Goal: Task Accomplishment & Management: Manage account settings

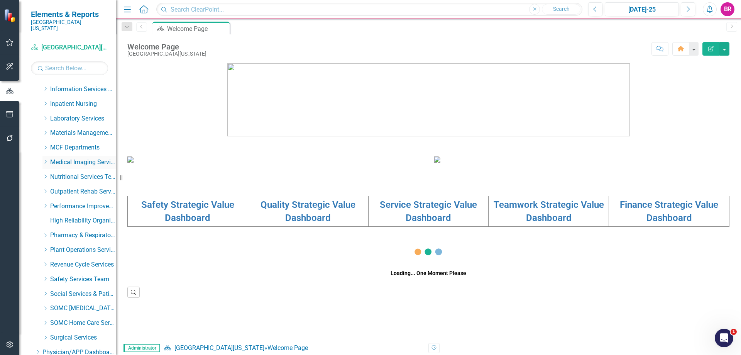
click at [44, 159] on icon "Dropdown" at bounding box center [45, 161] width 6 height 5
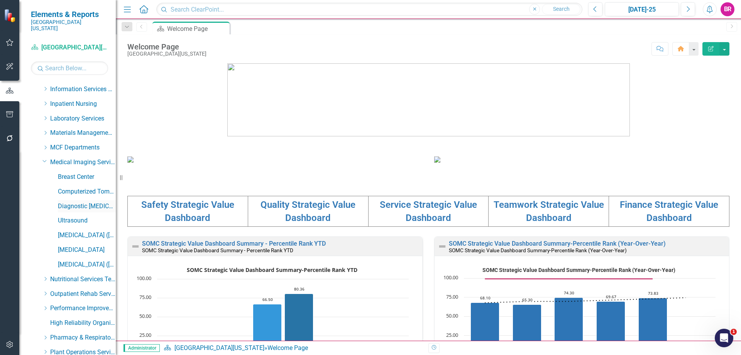
click at [87, 202] on link "Diagnostic [MEDICAL_DATA]" at bounding box center [87, 206] width 58 height 9
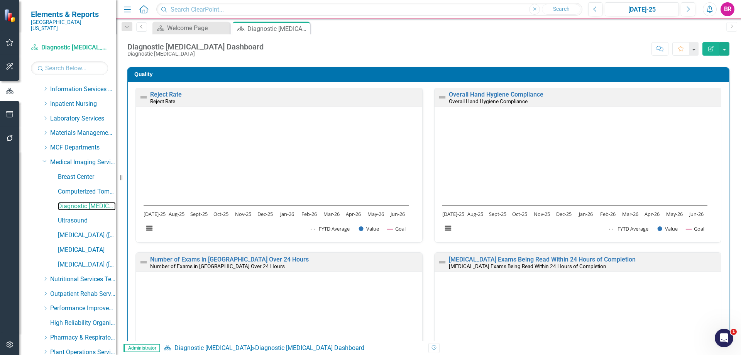
scroll to position [232, 0]
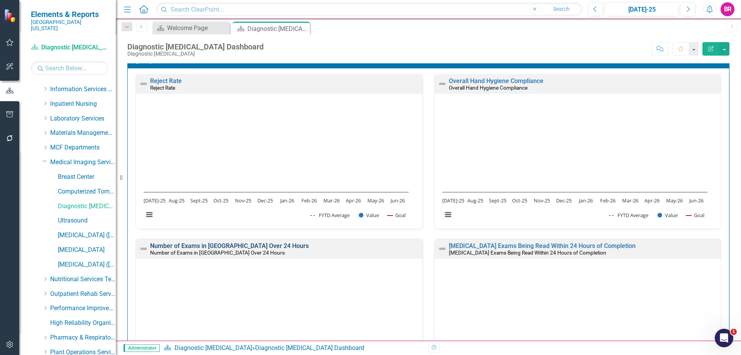
click at [230, 245] on link "Number of Exams in [GEOGRAPHIC_DATA] Over 24 Hours" at bounding box center [229, 245] width 159 height 7
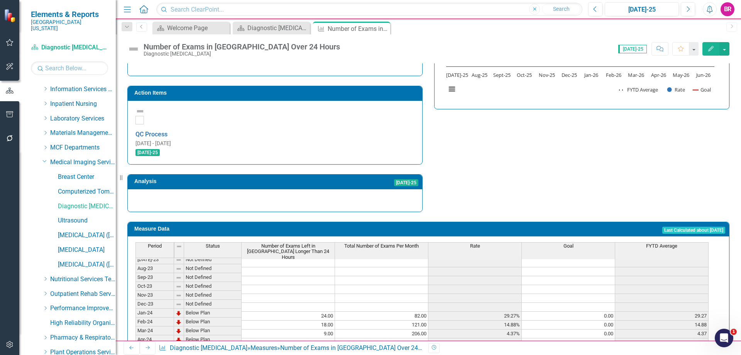
scroll to position [116, 0]
click at [339, 90] on h3 "Action Items" at bounding box center [276, 93] width 284 height 6
click at [339, 88] on td "Action Items" at bounding box center [276, 94] width 284 height 12
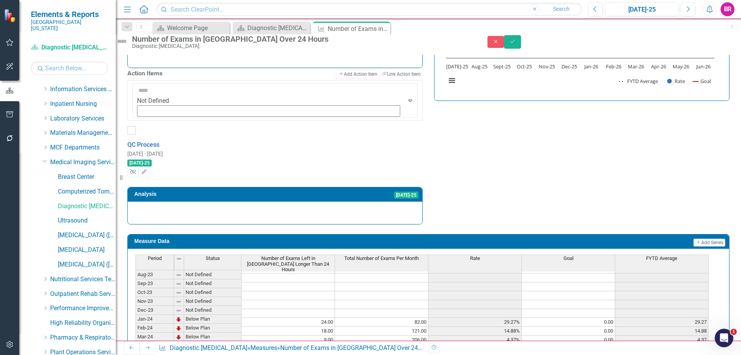
click at [136, 169] on icon "Unlink" at bounding box center [133, 171] width 6 height 5
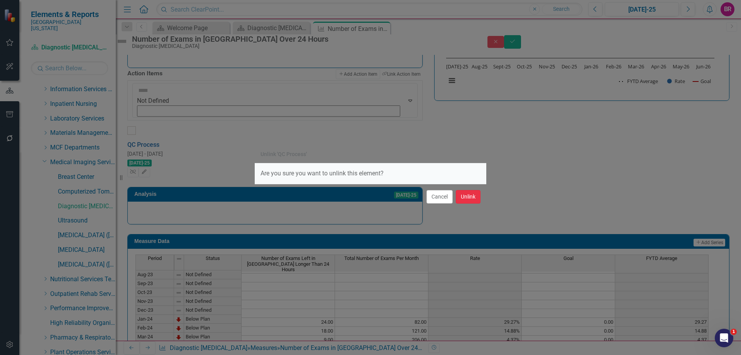
click at [458, 193] on button "Unlink" at bounding box center [468, 197] width 25 height 14
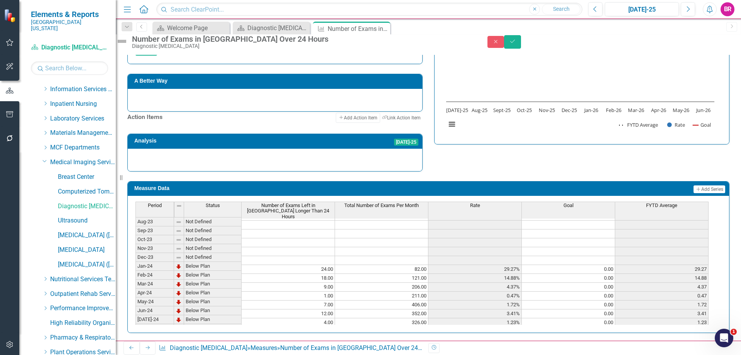
scroll to position [233, 0]
drag, startPoint x: 728, startPoint y: 46, endPoint x: 633, endPoint y: 161, distance: 149.4
click at [521, 46] on button "Save" at bounding box center [512, 42] width 17 height 14
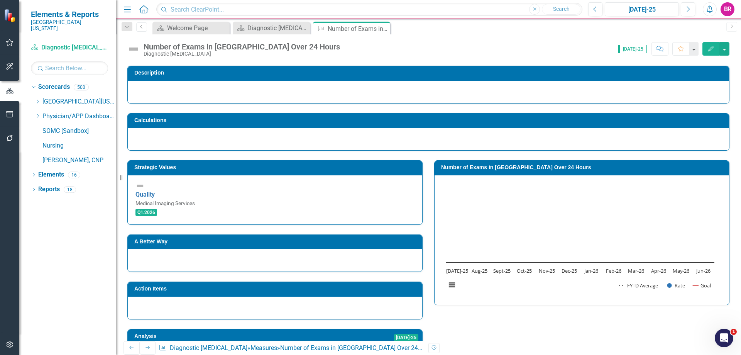
scroll to position [36, 0]
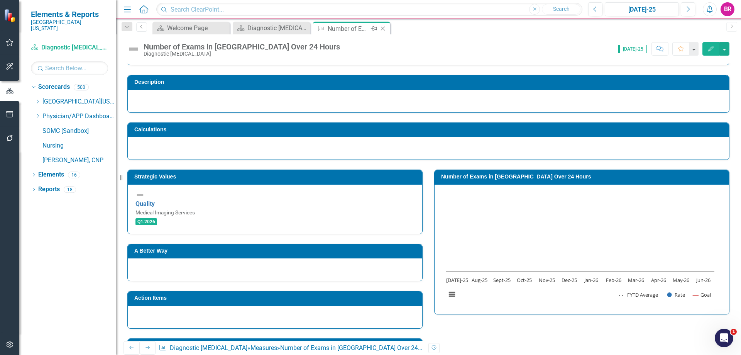
click at [382, 27] on icon "Close" at bounding box center [383, 28] width 8 height 6
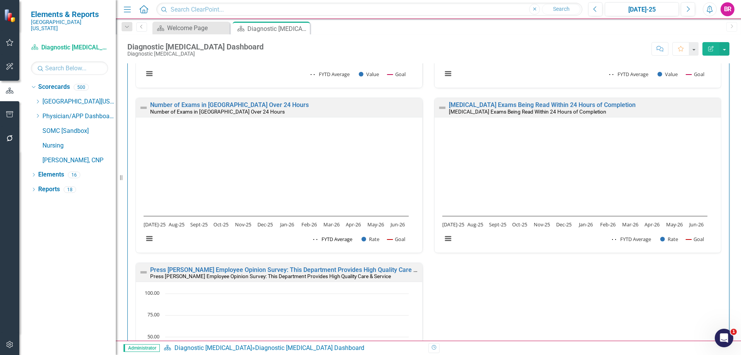
scroll to position [386, 0]
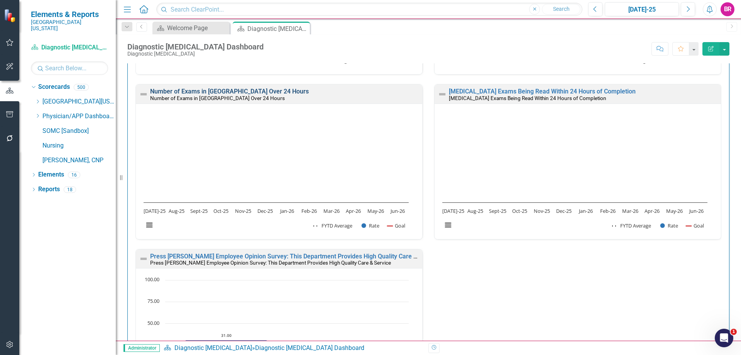
click at [237, 93] on link "Number of Exams in [GEOGRAPHIC_DATA] Over 24 Hours" at bounding box center [229, 91] width 159 height 7
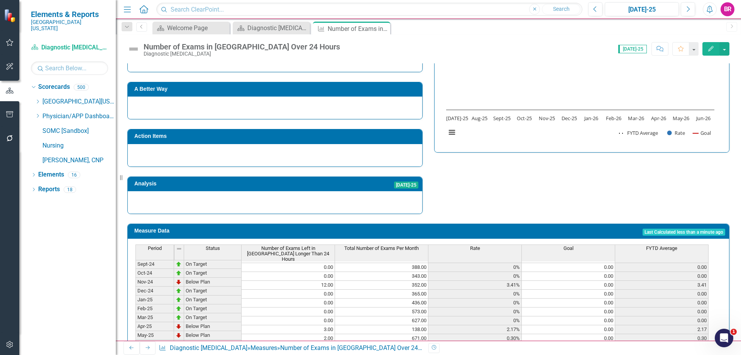
scroll to position [151, 0]
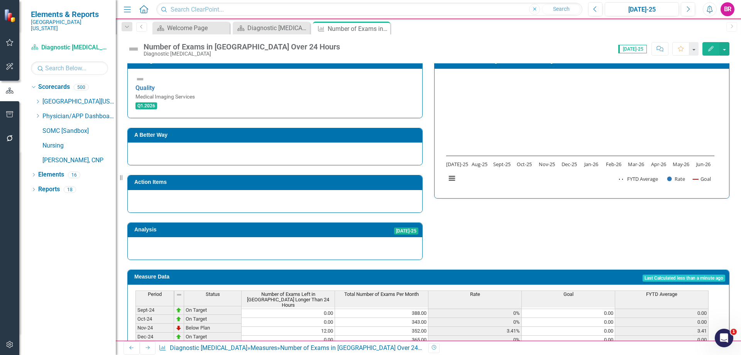
drag, startPoint x: 383, startPoint y: 29, endPoint x: 367, endPoint y: 21, distance: 17.8
click at [0, 0] on icon "Close" at bounding box center [0, 0] width 0 height 0
